Goal: Task Accomplishment & Management: Manage account settings

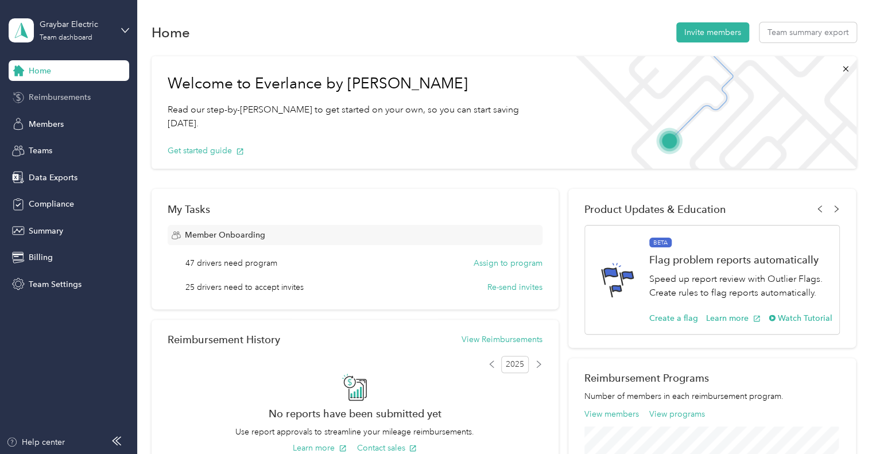
click at [80, 98] on span "Reimbursements" at bounding box center [60, 97] width 62 height 12
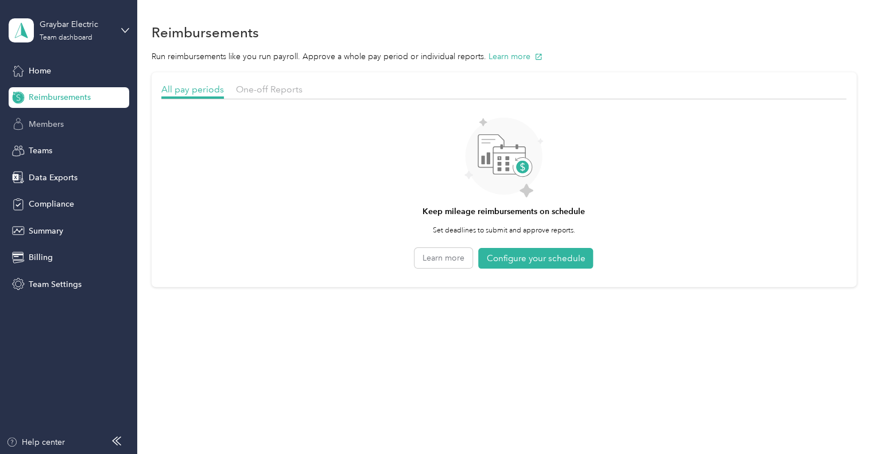
click at [46, 123] on span "Members" at bounding box center [46, 124] width 35 height 12
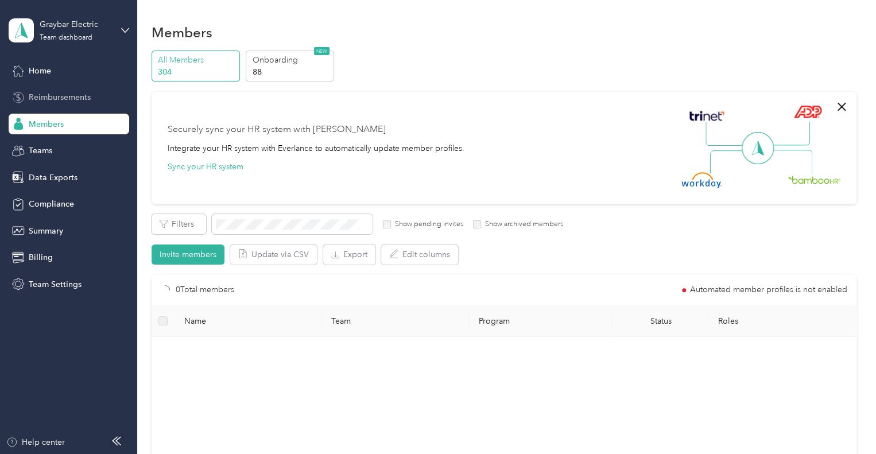
click at [48, 105] on div "Reimbursements" at bounding box center [69, 97] width 121 height 21
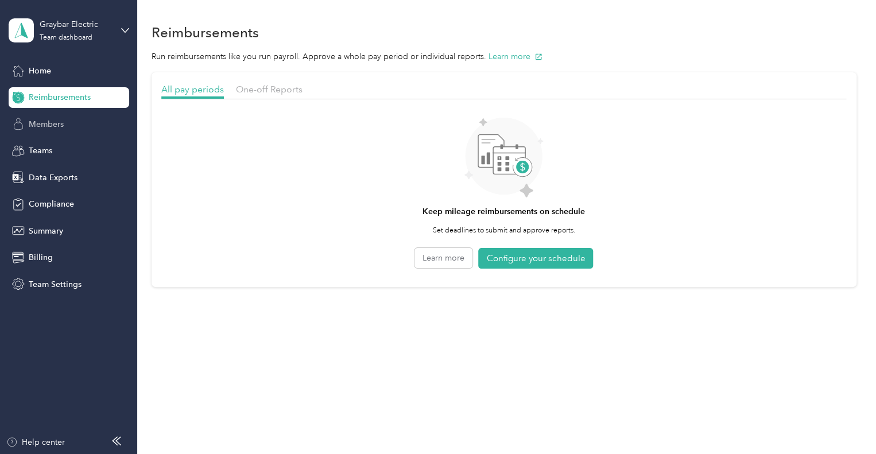
click at [49, 128] on span "Members" at bounding box center [46, 124] width 35 height 12
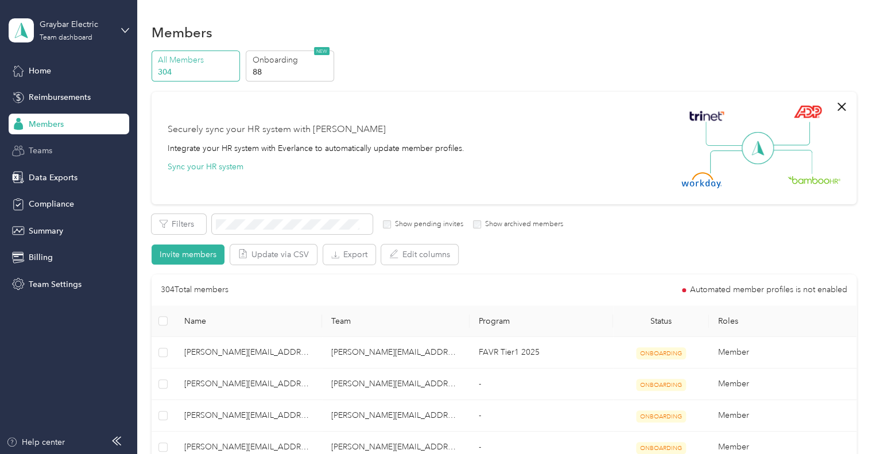
click at [49, 153] on span "Teams" at bounding box center [41, 151] width 24 height 12
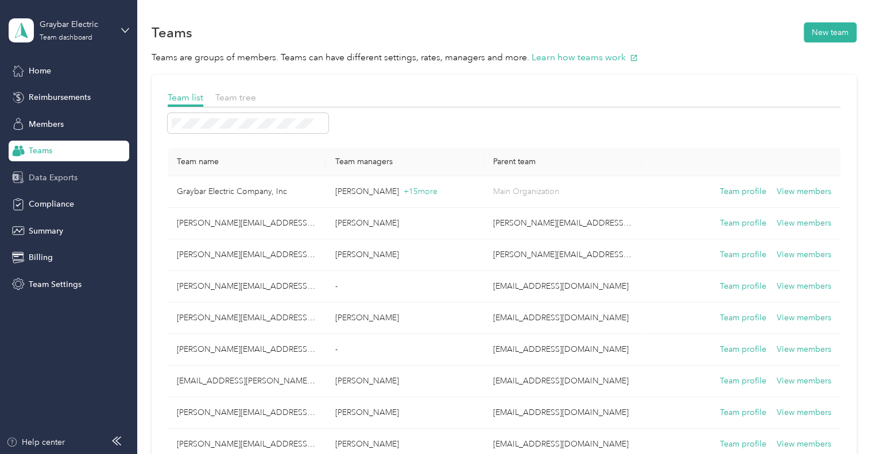
click at [48, 169] on div "Data Exports" at bounding box center [69, 177] width 121 height 21
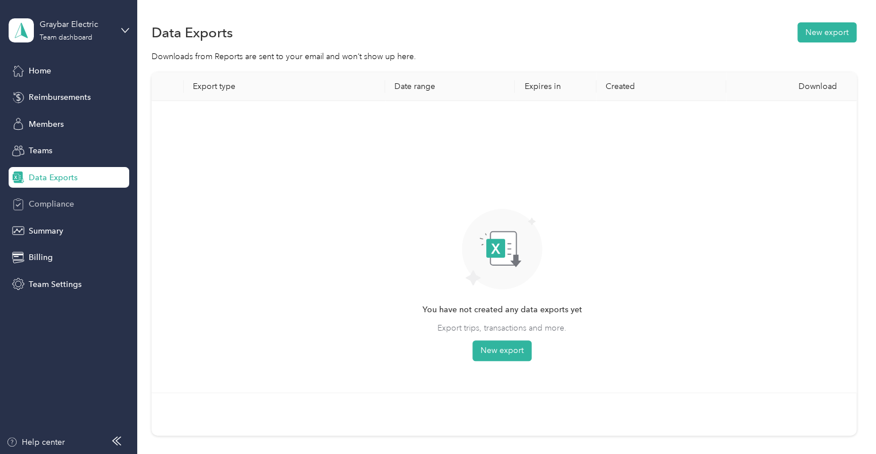
click at [46, 197] on div "Compliance" at bounding box center [69, 204] width 121 height 21
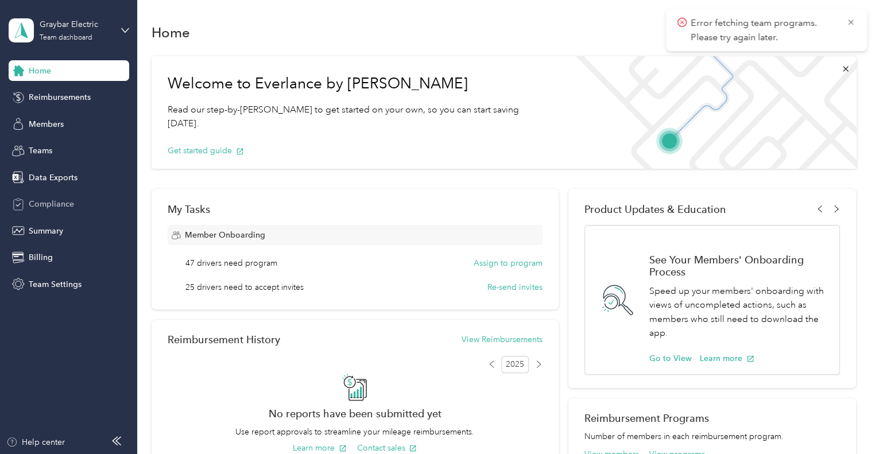
click at [56, 205] on span "Compliance" at bounding box center [51, 204] width 45 height 12
click at [51, 210] on div "Compliance" at bounding box center [69, 204] width 121 height 21
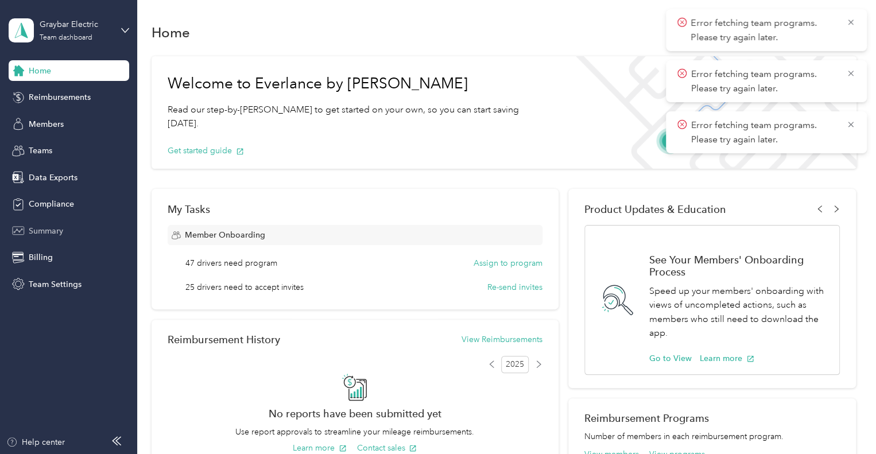
click at [49, 239] on div "Summary" at bounding box center [69, 231] width 121 height 21
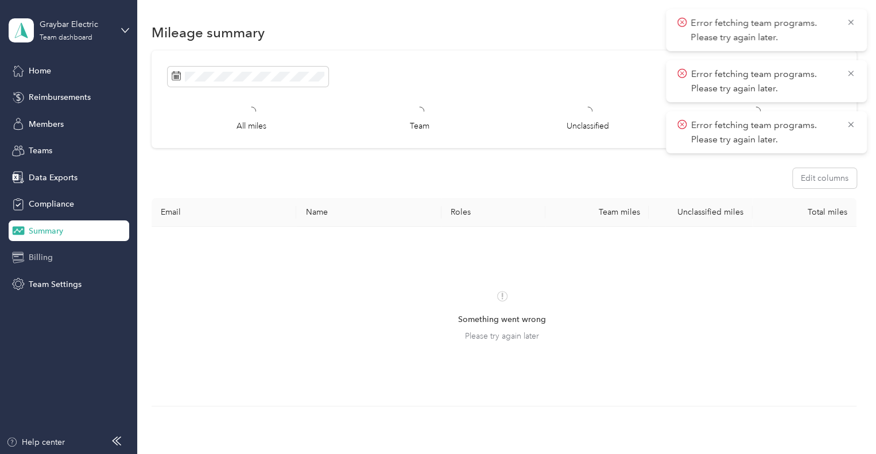
click at [43, 257] on span "Billing" at bounding box center [41, 258] width 24 height 12
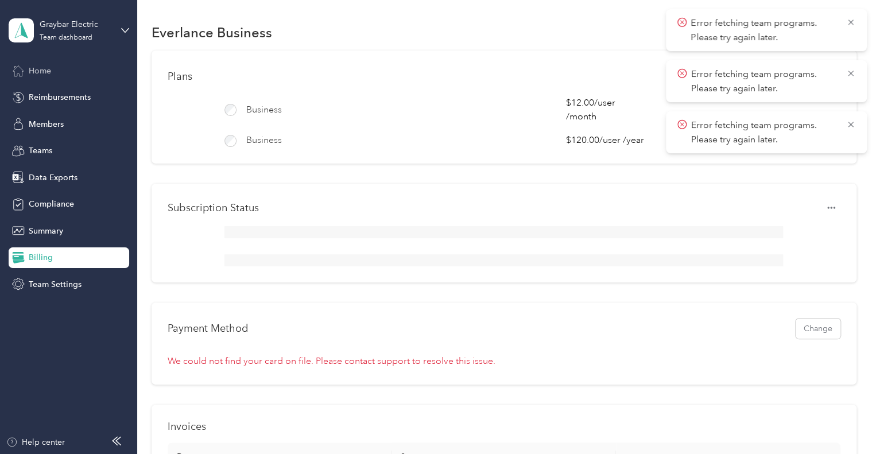
click at [110, 61] on div "Home" at bounding box center [69, 70] width 121 height 21
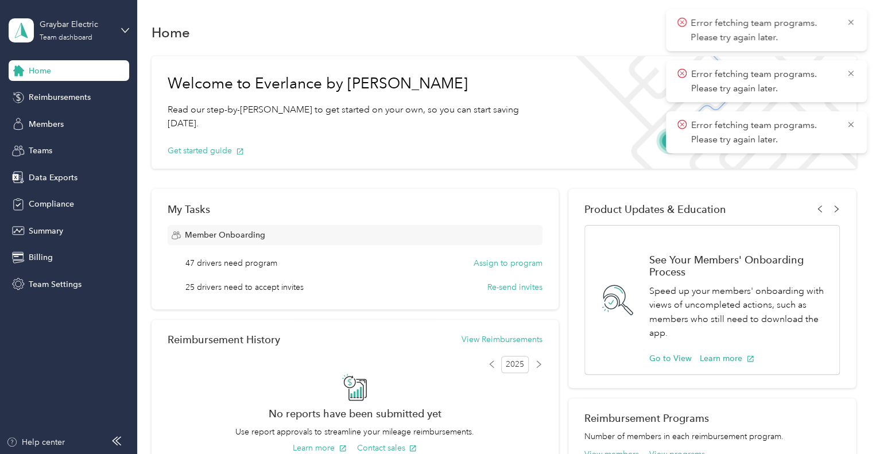
click at [114, 33] on div "Graybar Electric Team dashboard" at bounding box center [69, 30] width 121 height 40
click at [74, 114] on div "Personal dashboard" at bounding box center [194, 120] width 355 height 20
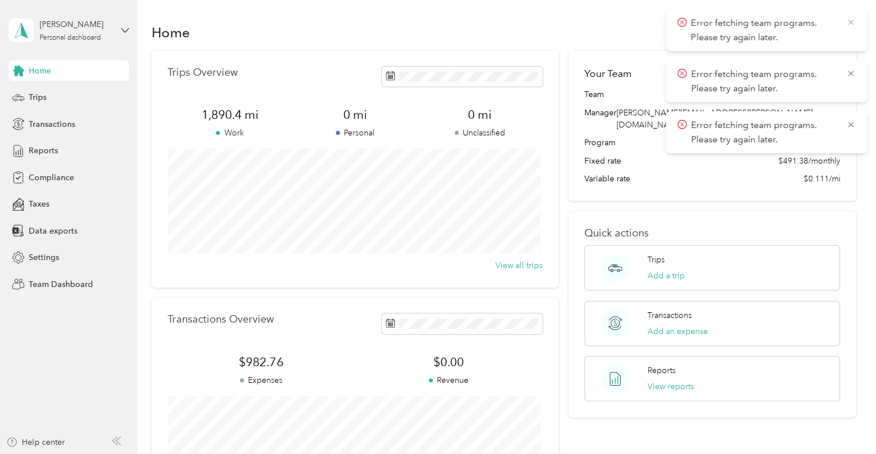
click at [852, 24] on icon at bounding box center [850, 22] width 5 height 5
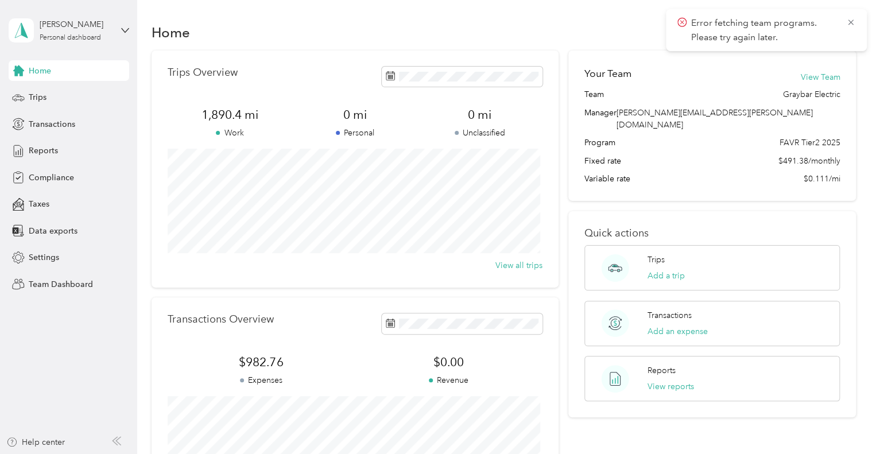
click at [852, 24] on icon at bounding box center [850, 22] width 5 height 5
click at [813, 78] on button "View Team" at bounding box center [821, 77] width 40 height 12
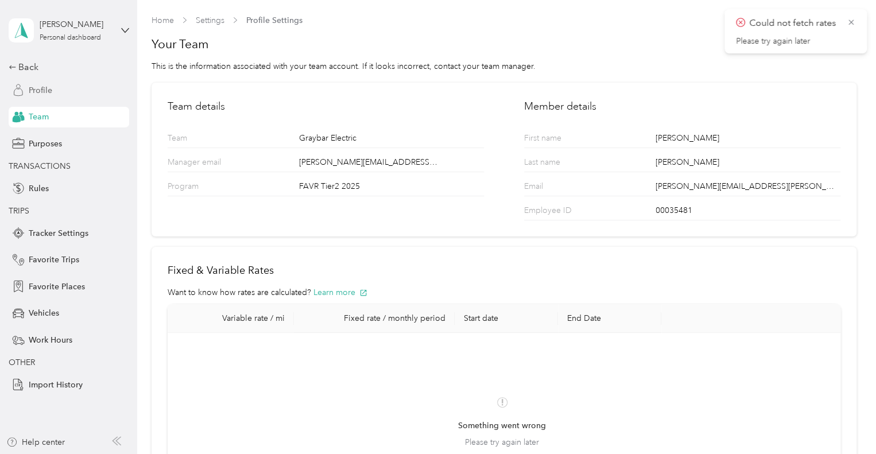
click at [40, 84] on span "Profile" at bounding box center [41, 90] width 24 height 12
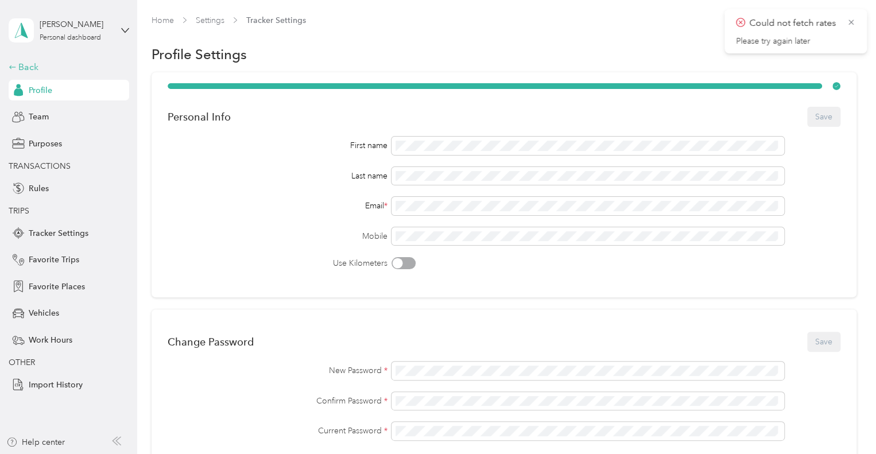
click at [30, 62] on div "Back" at bounding box center [66, 67] width 115 height 14
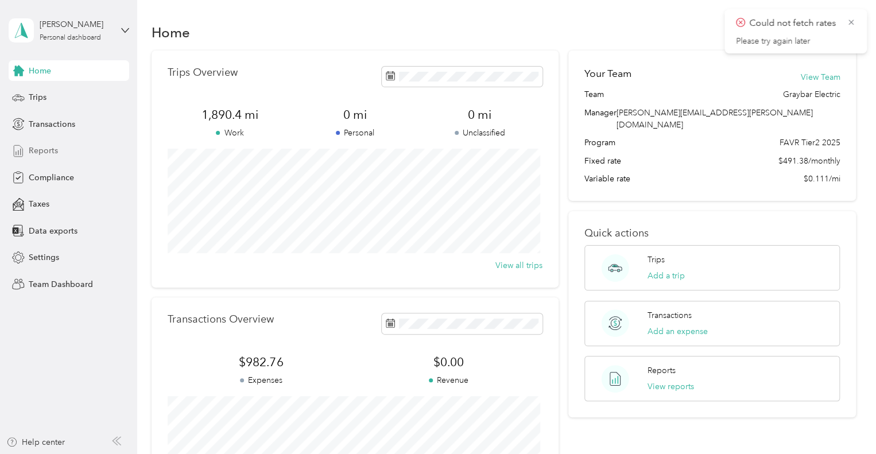
click at [38, 150] on span "Reports" at bounding box center [43, 151] width 29 height 12
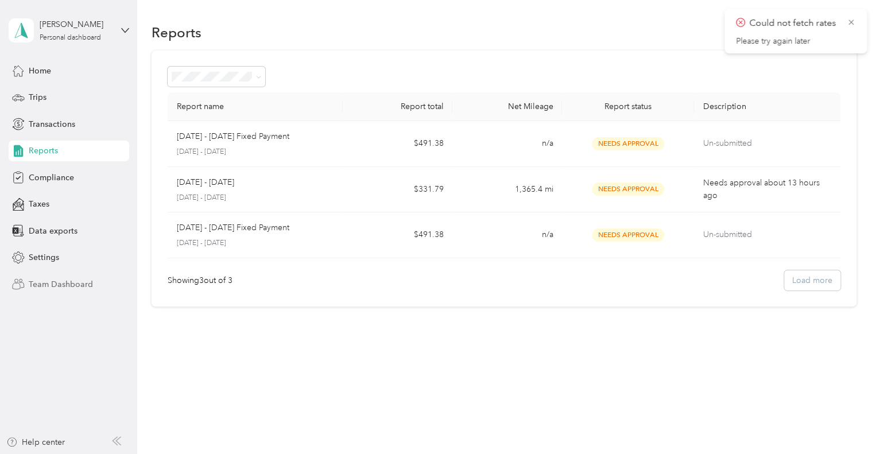
click at [54, 284] on span "Team Dashboard" at bounding box center [61, 285] width 64 height 12
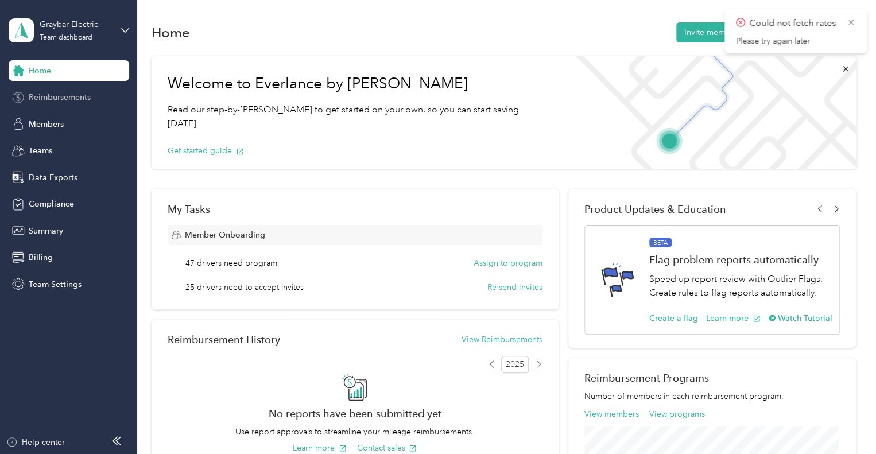
click at [43, 99] on span "Reimbursements" at bounding box center [60, 97] width 62 height 12
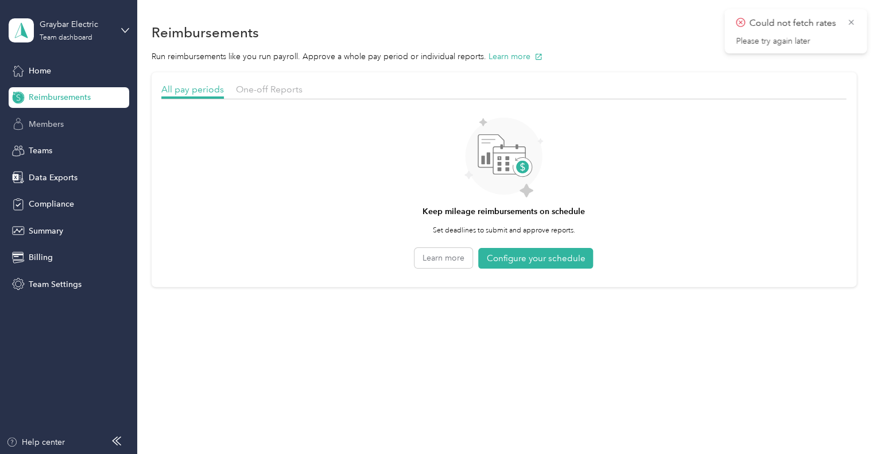
click at [42, 122] on span "Members" at bounding box center [46, 124] width 35 height 12
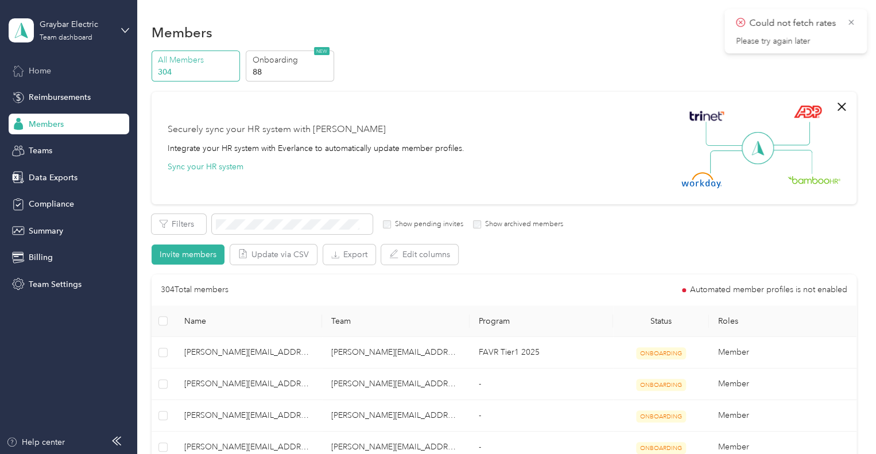
click at [33, 68] on span "Home" at bounding box center [40, 71] width 22 height 12
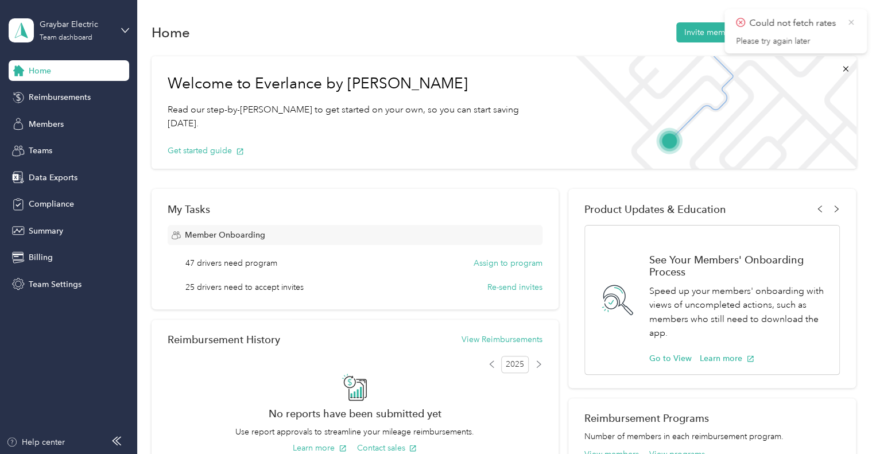
click at [851, 22] on icon at bounding box center [851, 22] width 5 height 5
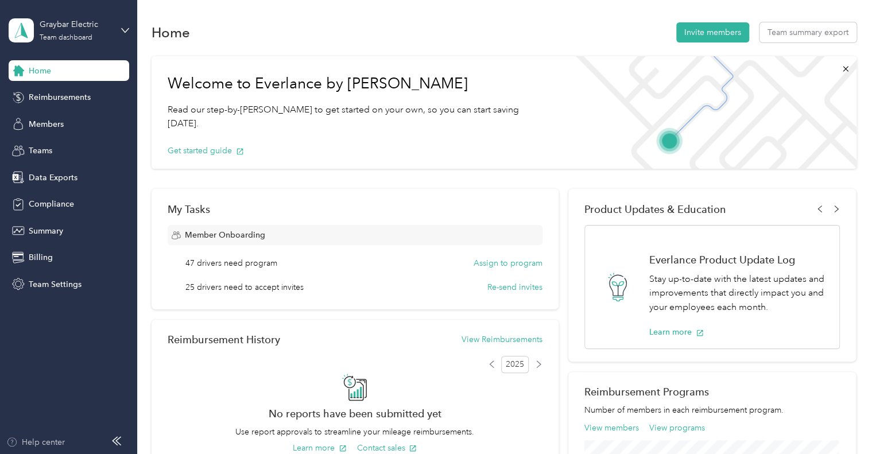
click at [34, 442] on div "Help center" at bounding box center [35, 442] width 59 height 12
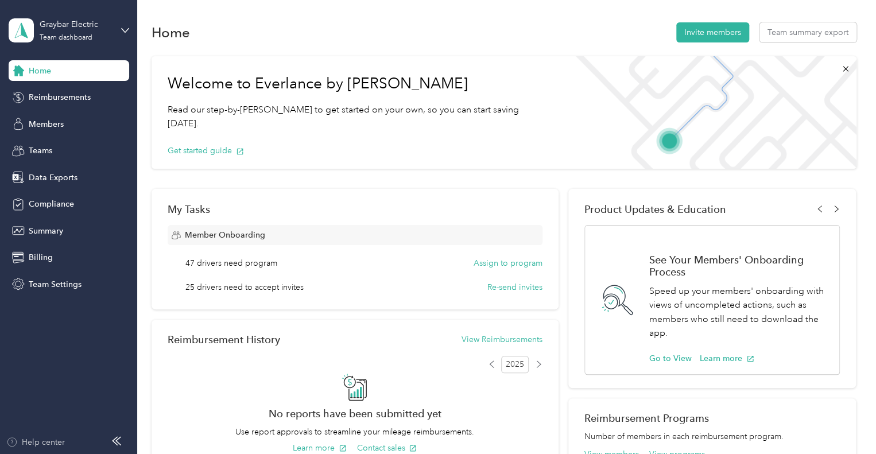
click at [35, 440] on div "Help center" at bounding box center [35, 442] width 59 height 12
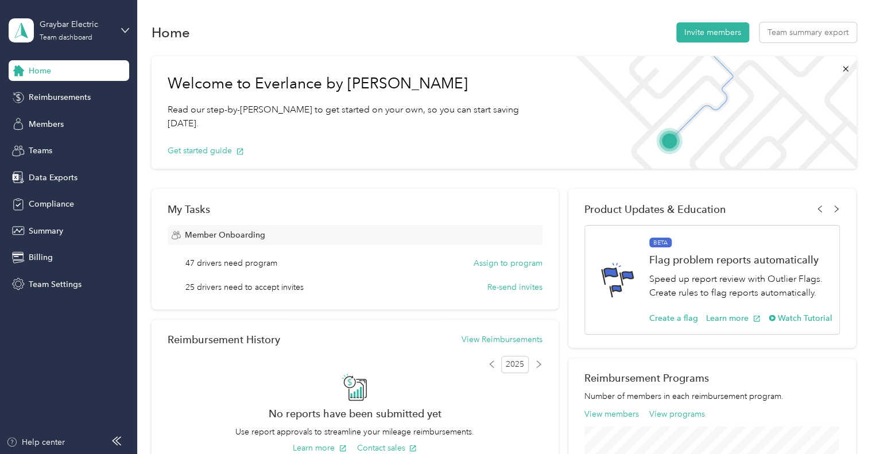
click at [37, 163] on div "Home Reimbursements Members Teams Data Exports Compliance Summary Billing Team …" at bounding box center [69, 177] width 121 height 234
click at [36, 146] on span "Teams" at bounding box center [41, 151] width 24 height 12
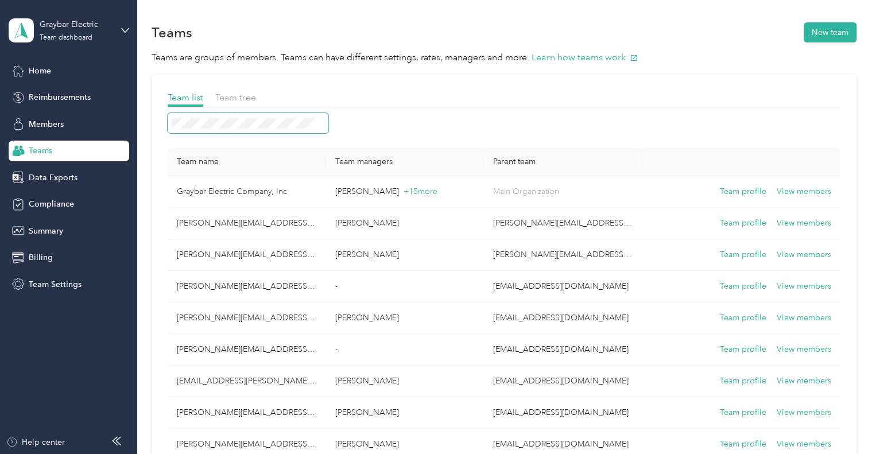
click at [206, 128] on span at bounding box center [248, 123] width 161 height 20
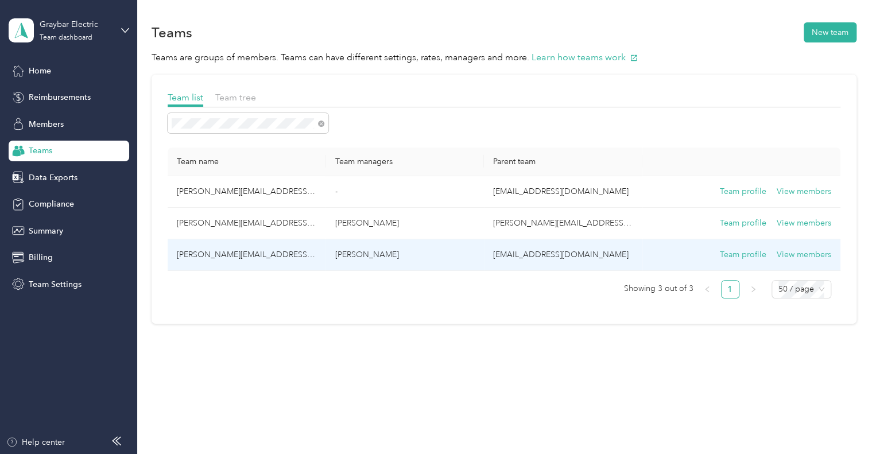
click at [248, 254] on td "christopher.schafbuch@graybar.com" at bounding box center [247, 255] width 158 height 32
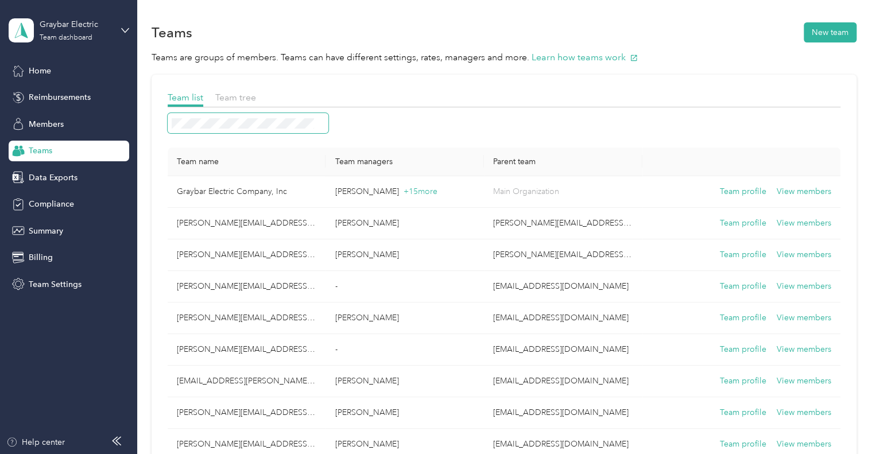
click at [190, 124] on span at bounding box center [248, 123] width 161 height 20
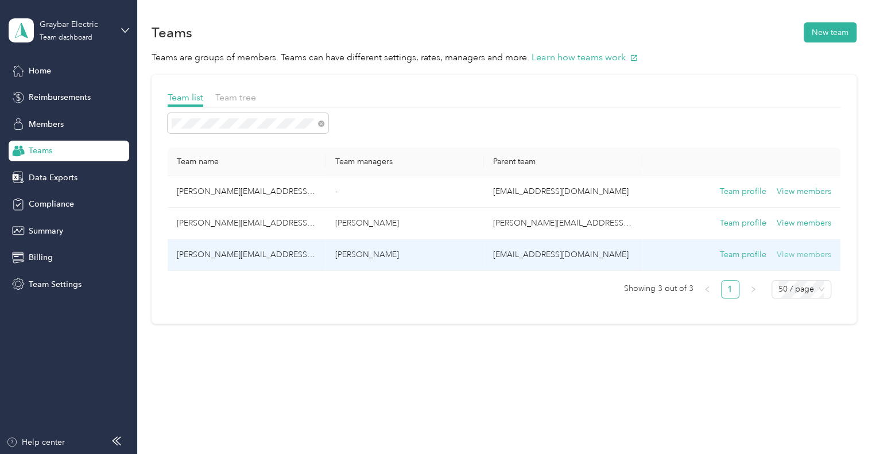
click at [799, 254] on button "View members" at bounding box center [804, 255] width 55 height 13
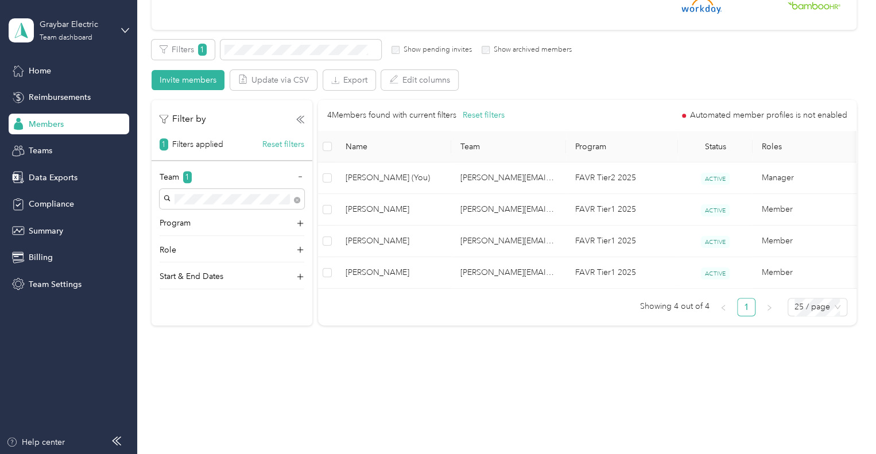
scroll to position [183, 0]
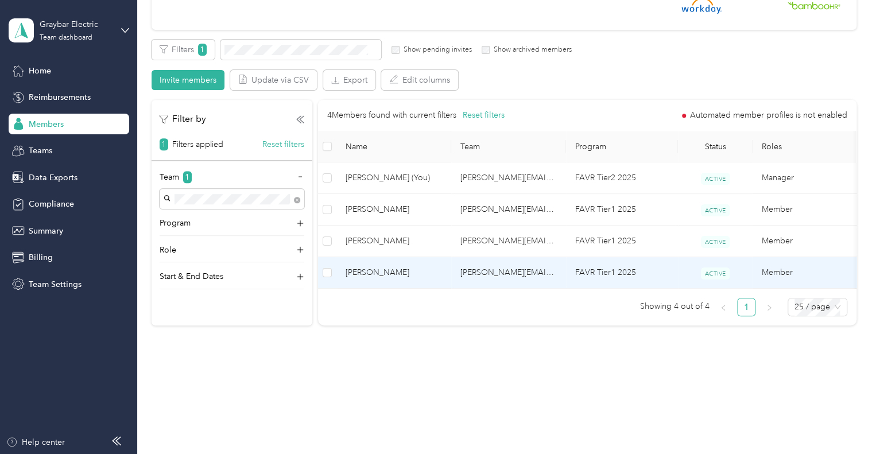
click at [378, 267] on span "Todd Christianson" at bounding box center [394, 272] width 96 height 13
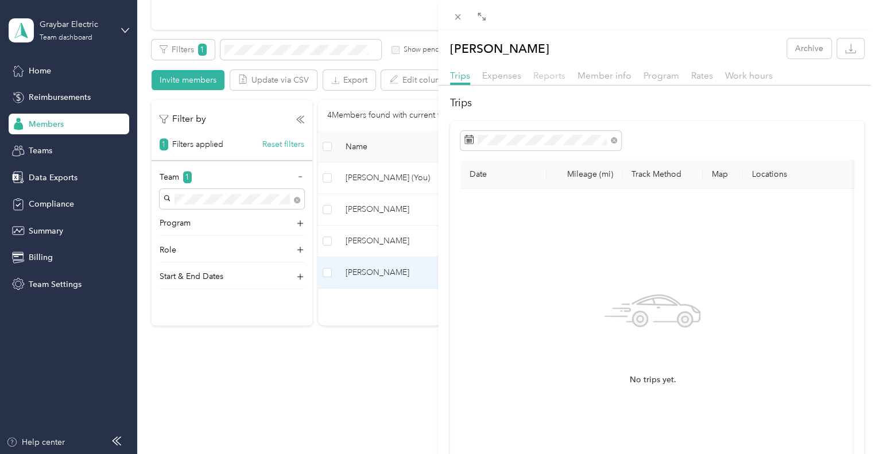
click at [550, 75] on span "Reports" at bounding box center [549, 75] width 32 height 11
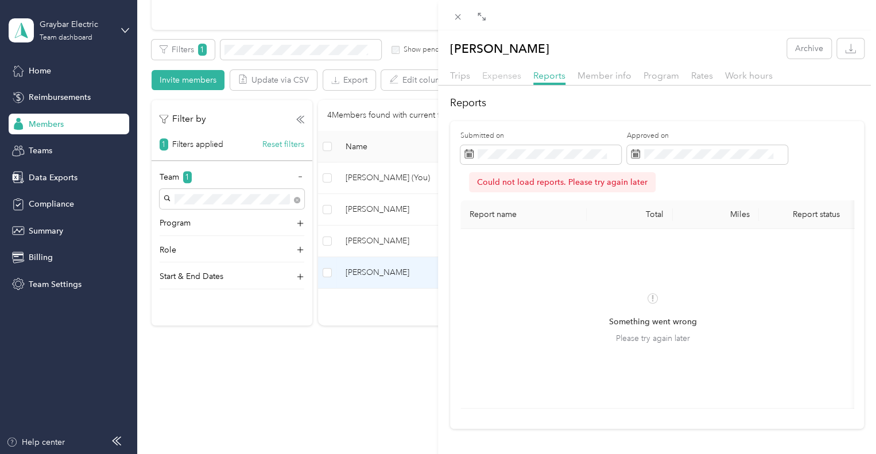
click at [496, 74] on span "Expenses" at bounding box center [501, 75] width 39 height 11
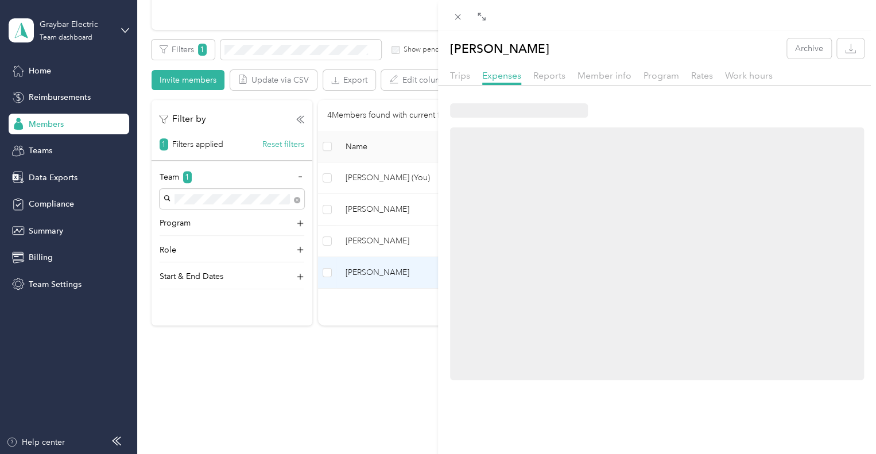
click at [448, 79] on div "Trips Expenses Reports Member info Program Rates Work hours" at bounding box center [657, 77] width 438 height 17
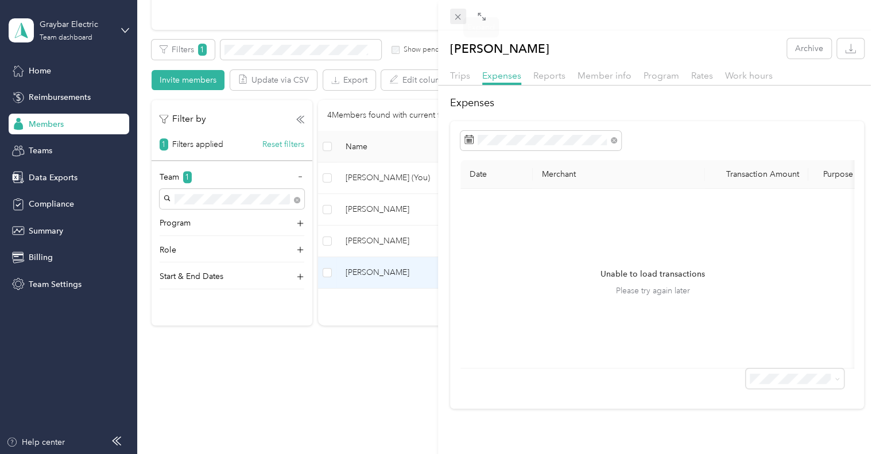
click at [457, 21] on icon at bounding box center [458, 17] width 10 height 10
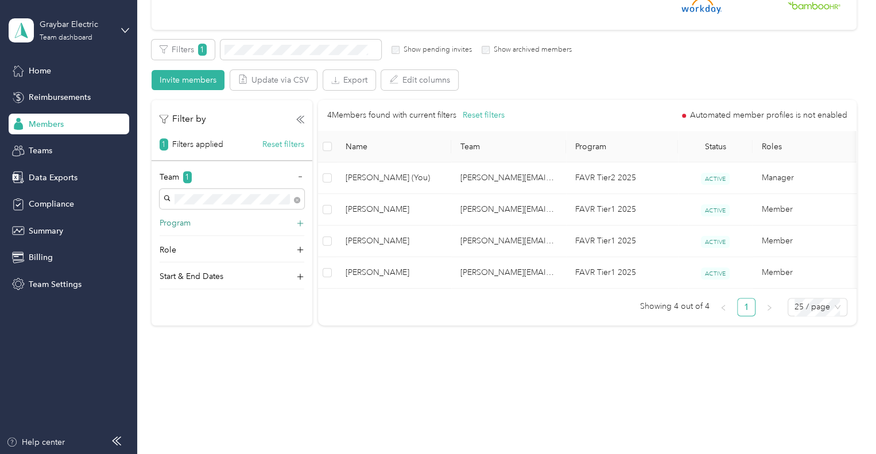
click at [300, 220] on icon at bounding box center [300, 223] width 7 height 7
click at [300, 219] on icon at bounding box center [300, 223] width 8 height 8
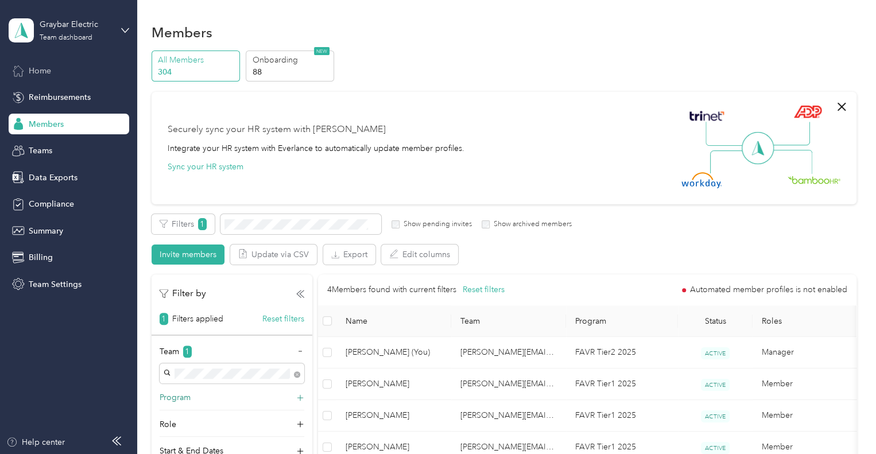
click at [48, 65] on span "Home" at bounding box center [40, 71] width 22 height 12
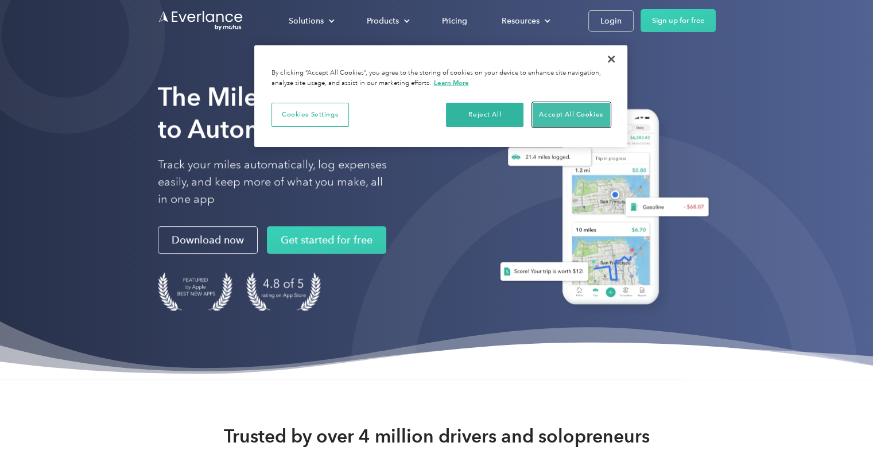
click at [582, 113] on button "Accept All Cookies" at bounding box center [572, 115] width 78 height 24
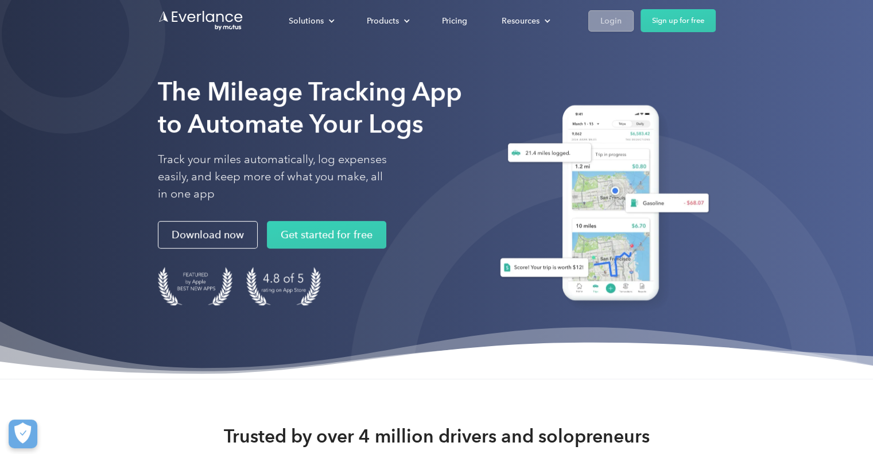
click at [608, 18] on div "Login" at bounding box center [611, 21] width 21 height 14
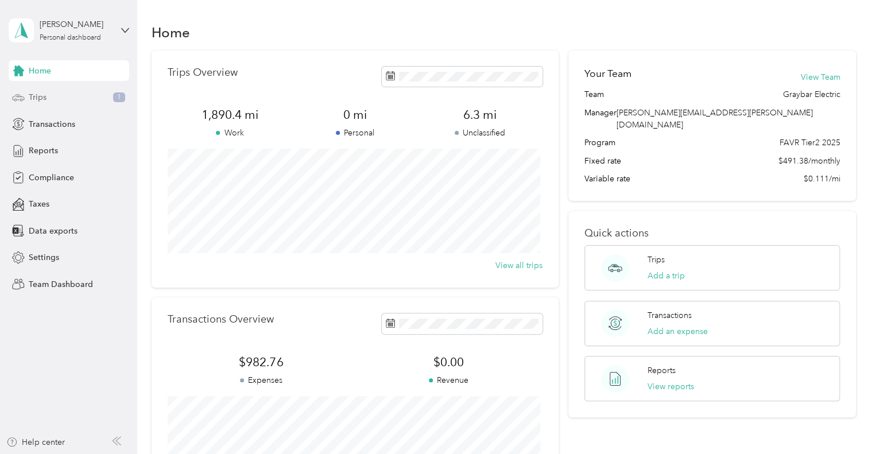
click at [67, 100] on div "Trips 1" at bounding box center [69, 97] width 121 height 21
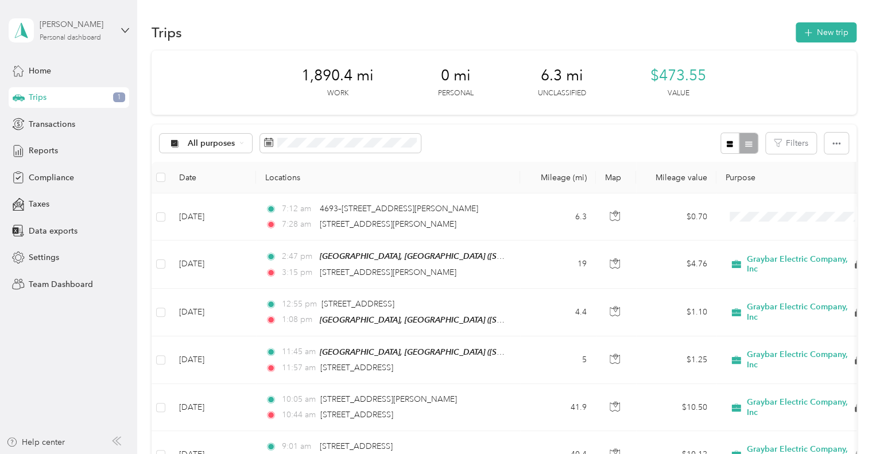
click at [69, 38] on div "Personal dashboard" at bounding box center [70, 37] width 61 height 7
click at [65, 98] on div "Team dashboard" at bounding box center [194, 94] width 355 height 20
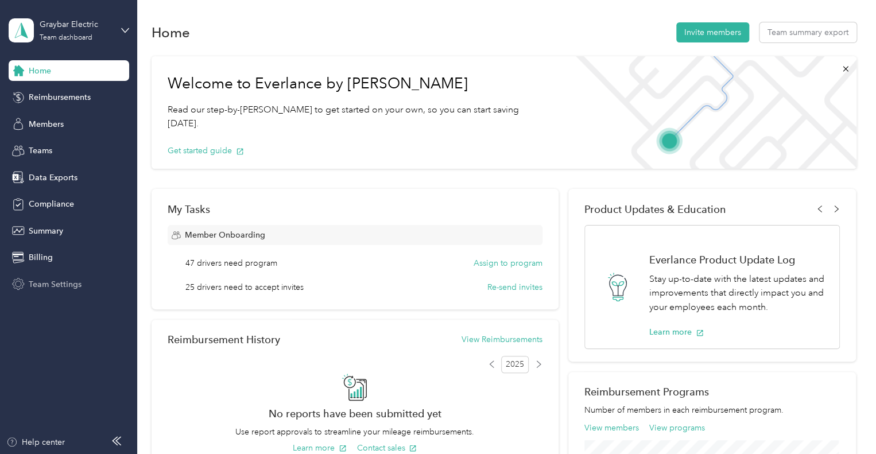
click at [76, 287] on span "Team Settings" at bounding box center [55, 285] width 53 height 12
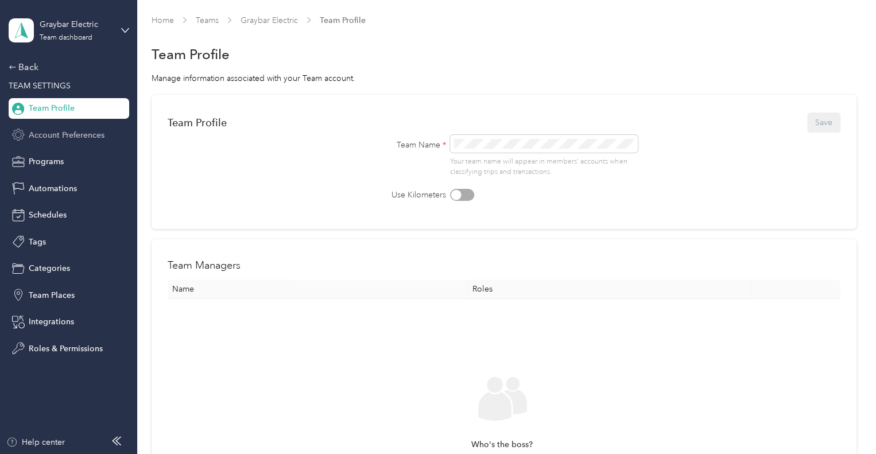
click at [48, 135] on span "Account Preferences" at bounding box center [67, 135] width 76 height 12
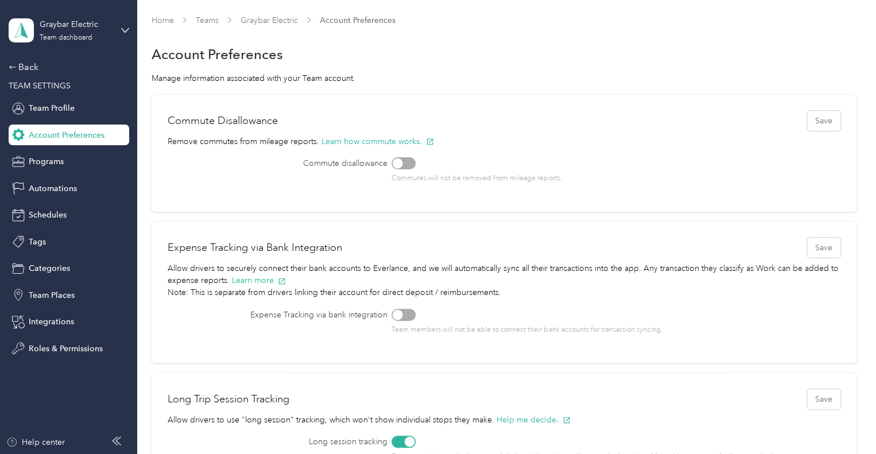
click at [119, 441] on icon at bounding box center [116, 440] width 9 height 9
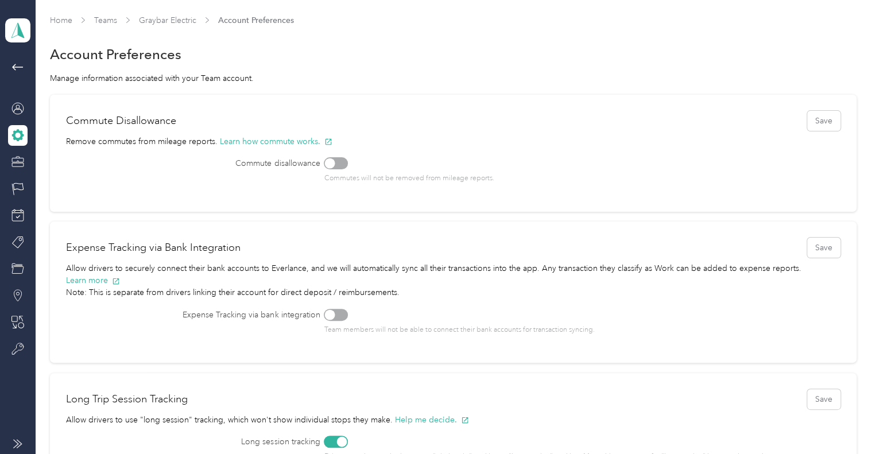
click at [18, 442] on icon at bounding box center [17, 443] width 9 height 9
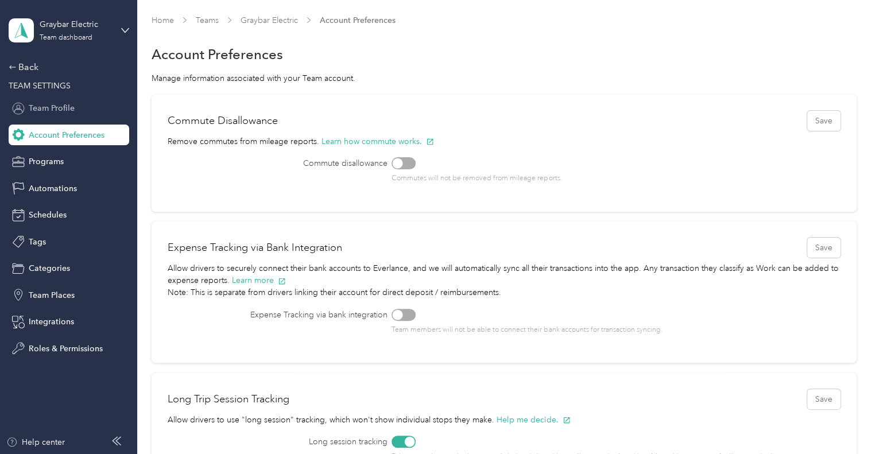
click at [57, 105] on span "Team Profile" at bounding box center [52, 108] width 46 height 12
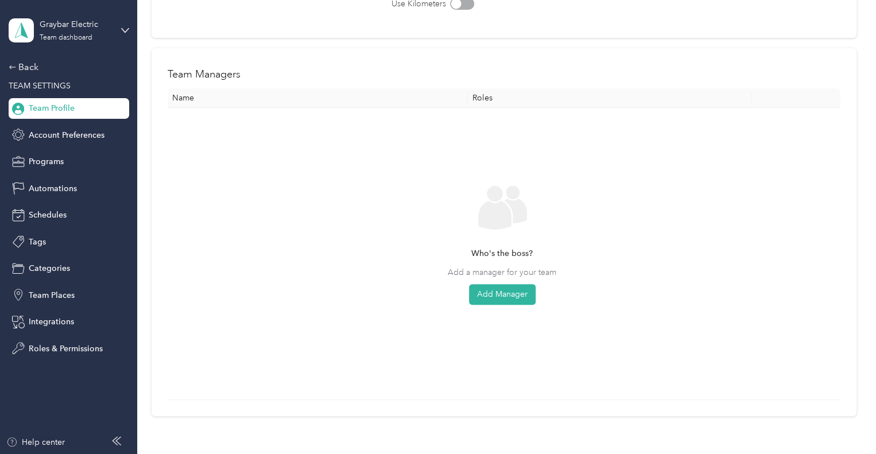
scroll to position [172, 0]
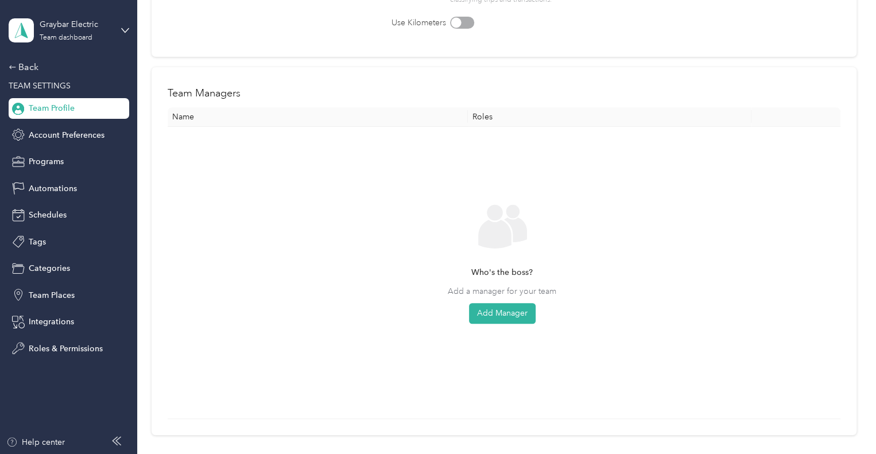
click at [505, 325] on div "Who's the boss? Add a manager for your team Add Manager" at bounding box center [502, 272] width 651 height 273
click at [508, 314] on button "Add Manager" at bounding box center [502, 313] width 67 height 21
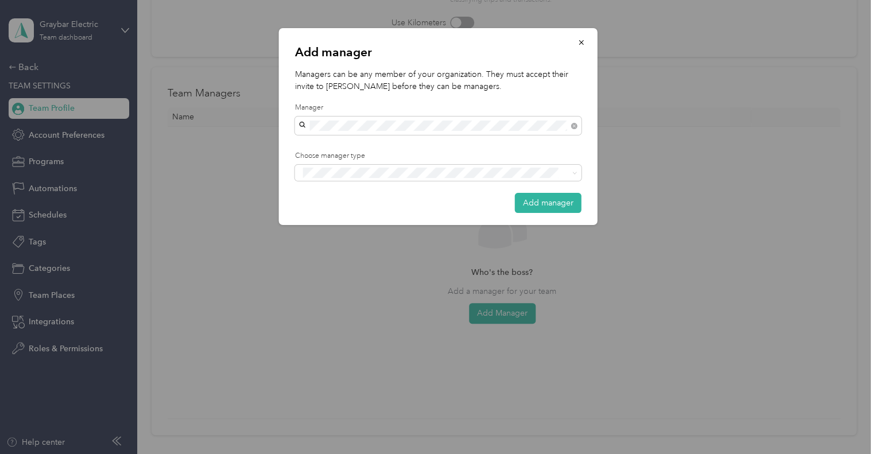
click at [497, 151] on li "Christopher Schafbuch" at bounding box center [438, 146] width 287 height 20
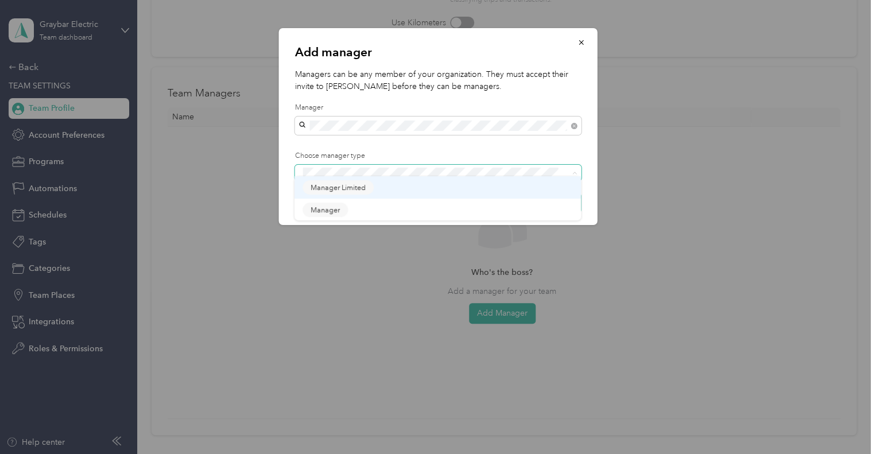
click at [498, 177] on span at bounding box center [431, 173] width 264 height 12
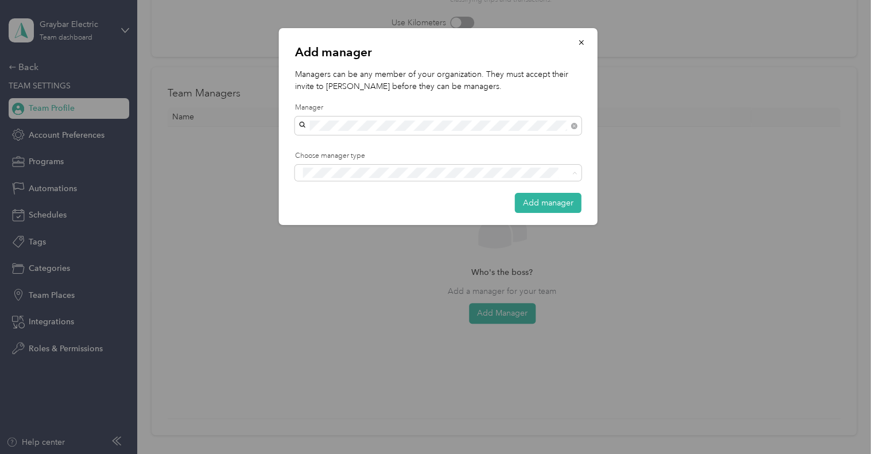
click at [329, 216] on button "Manager" at bounding box center [325, 215] width 45 height 14
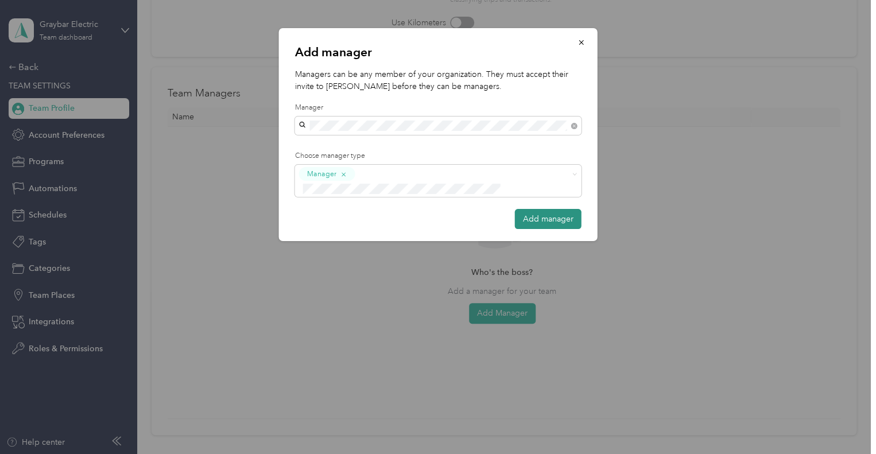
click at [549, 209] on button "Add manager" at bounding box center [548, 219] width 67 height 20
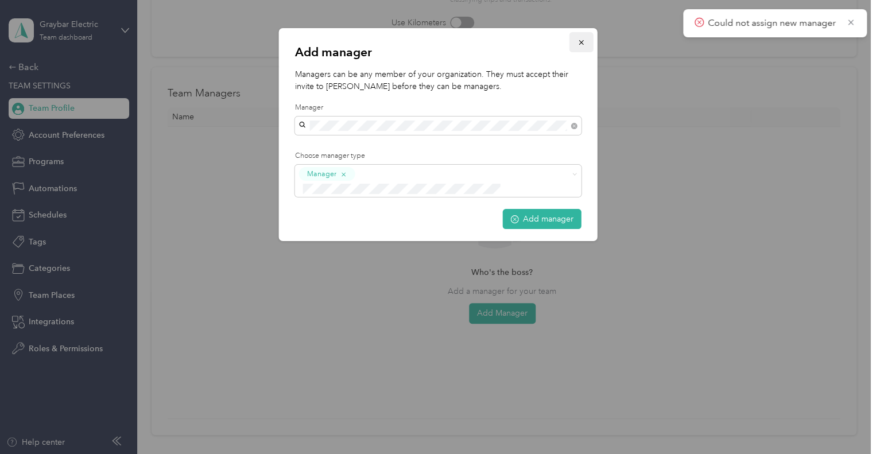
click at [574, 47] on button "button" at bounding box center [582, 42] width 24 height 20
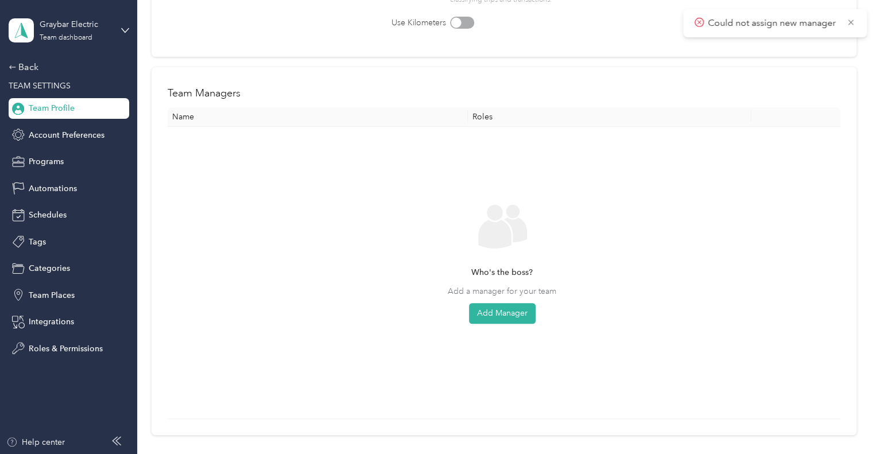
scroll to position [0, 0]
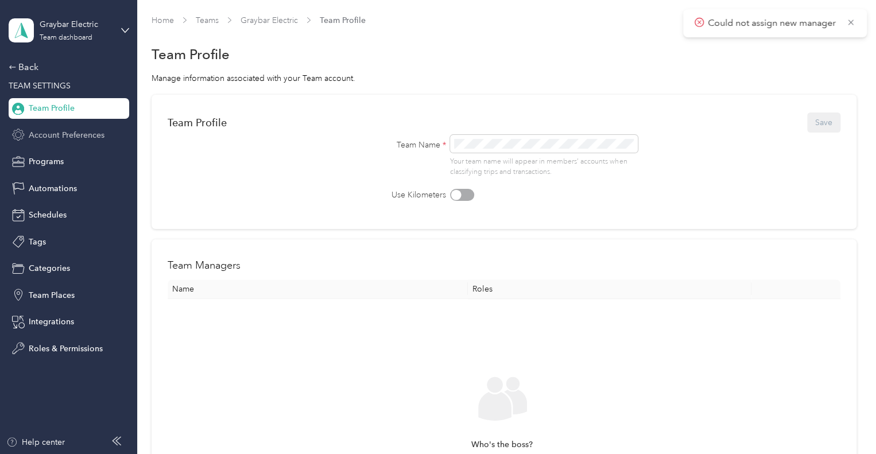
click at [70, 137] on span "Account Preferences" at bounding box center [67, 135] width 76 height 12
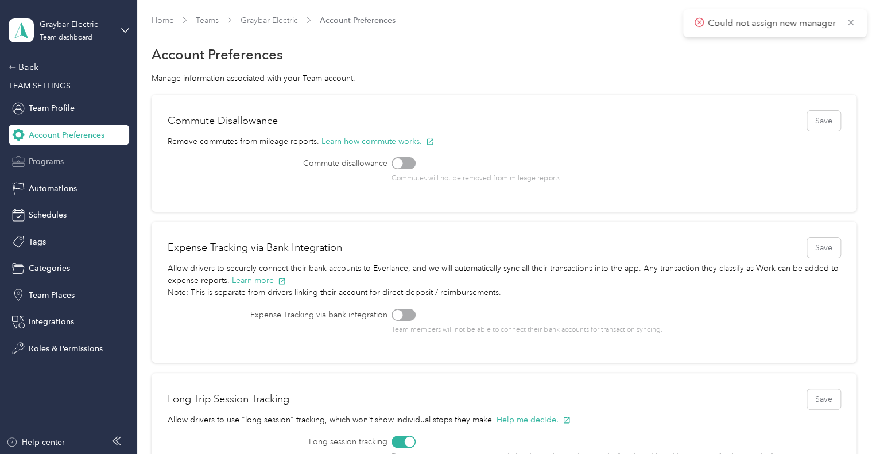
click at [59, 169] on div "Programs" at bounding box center [69, 162] width 121 height 21
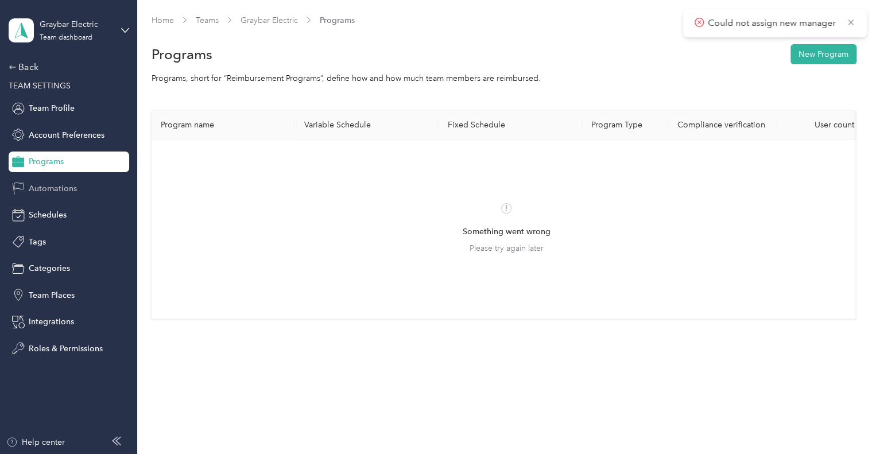
click at [55, 195] on div "Automations" at bounding box center [69, 188] width 121 height 21
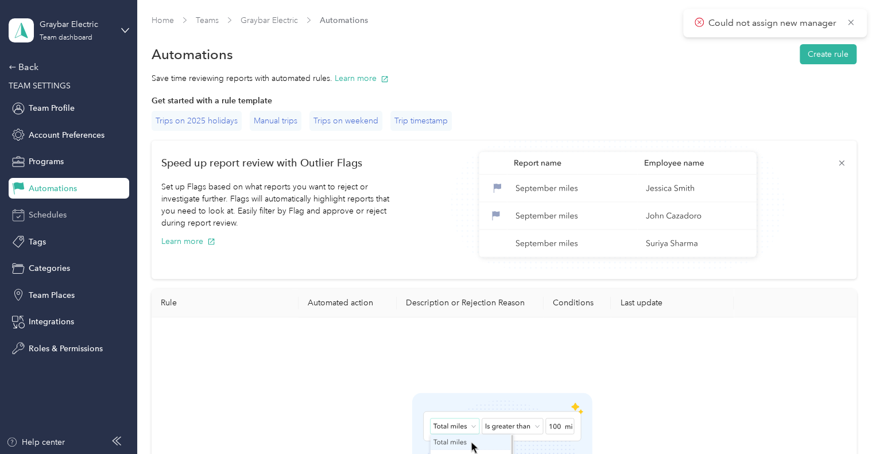
click at [51, 212] on span "Schedules" at bounding box center [48, 215] width 38 height 12
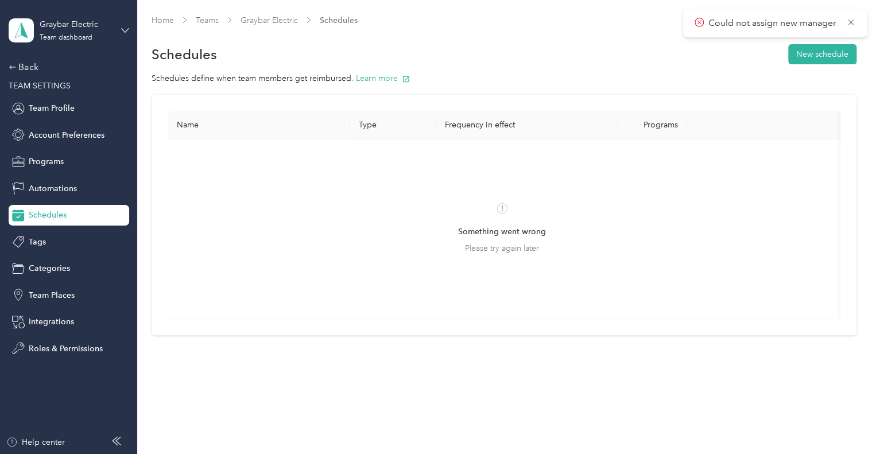
click at [122, 30] on icon at bounding box center [125, 30] width 8 height 8
click at [45, 145] on div "Log out" at bounding box center [40, 147] width 44 height 12
